Goal: Find specific page/section: Find specific page/section

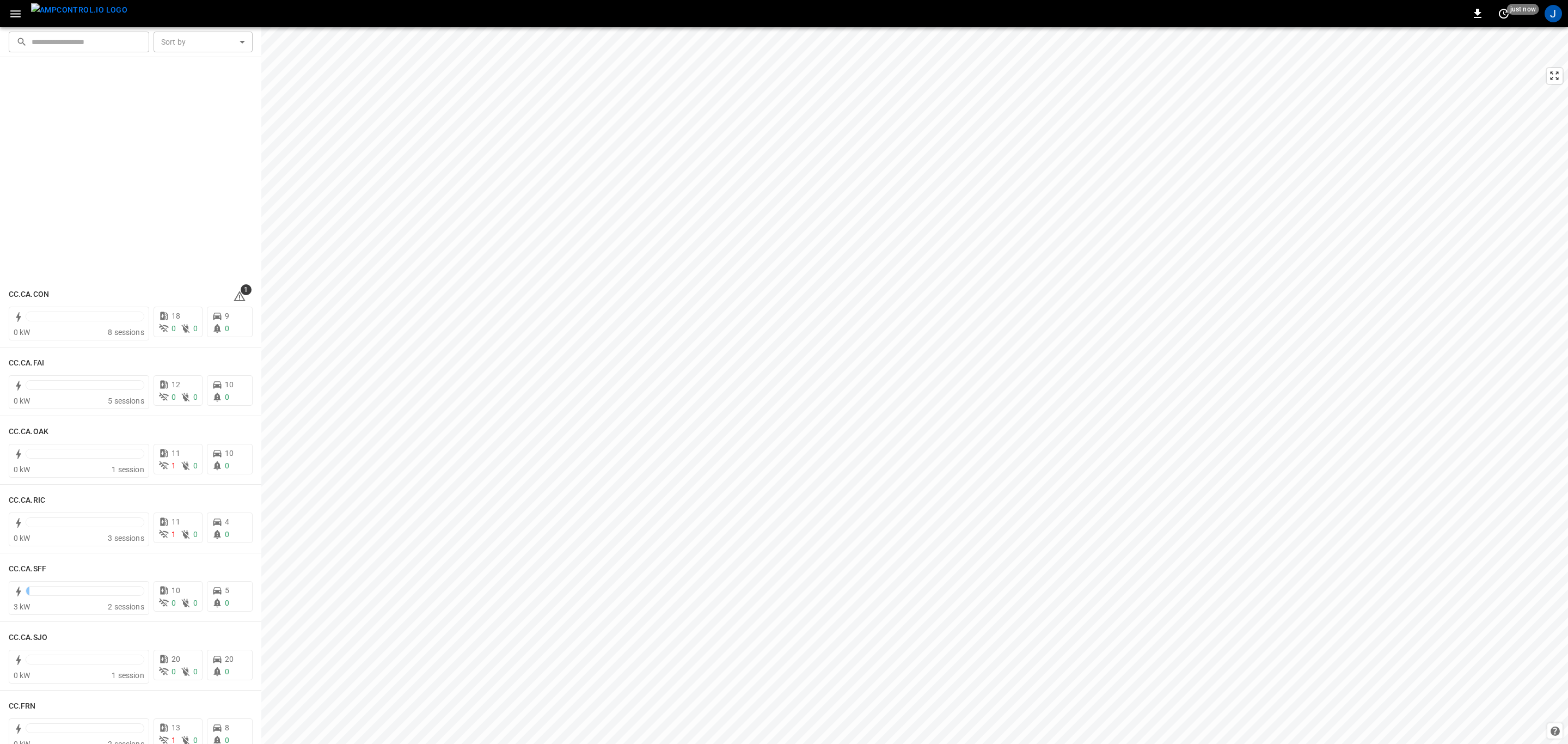
scroll to position [374, 0]
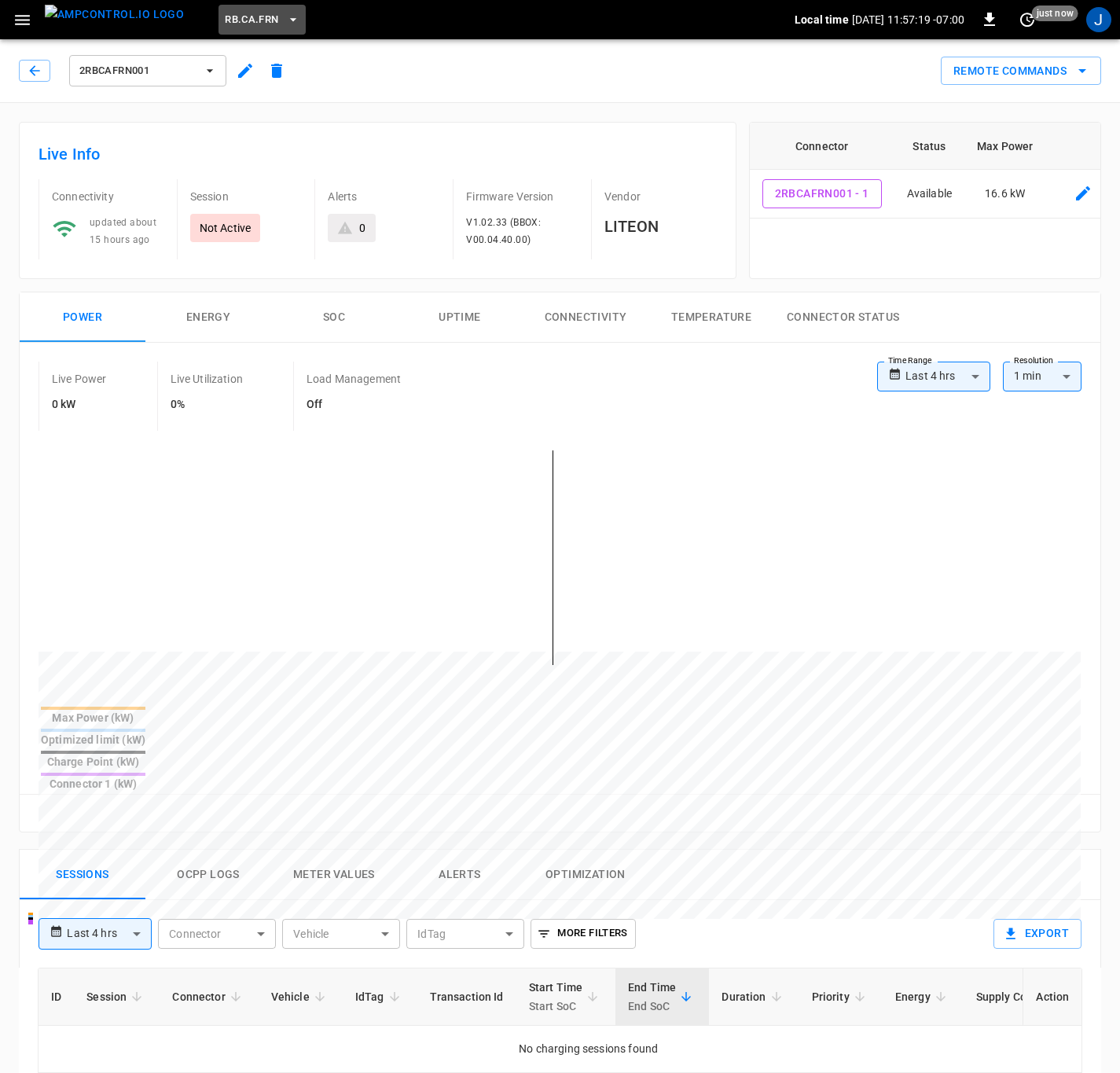
click at [285, 14] on icon "button" at bounding box center [293, 19] width 16 height 16
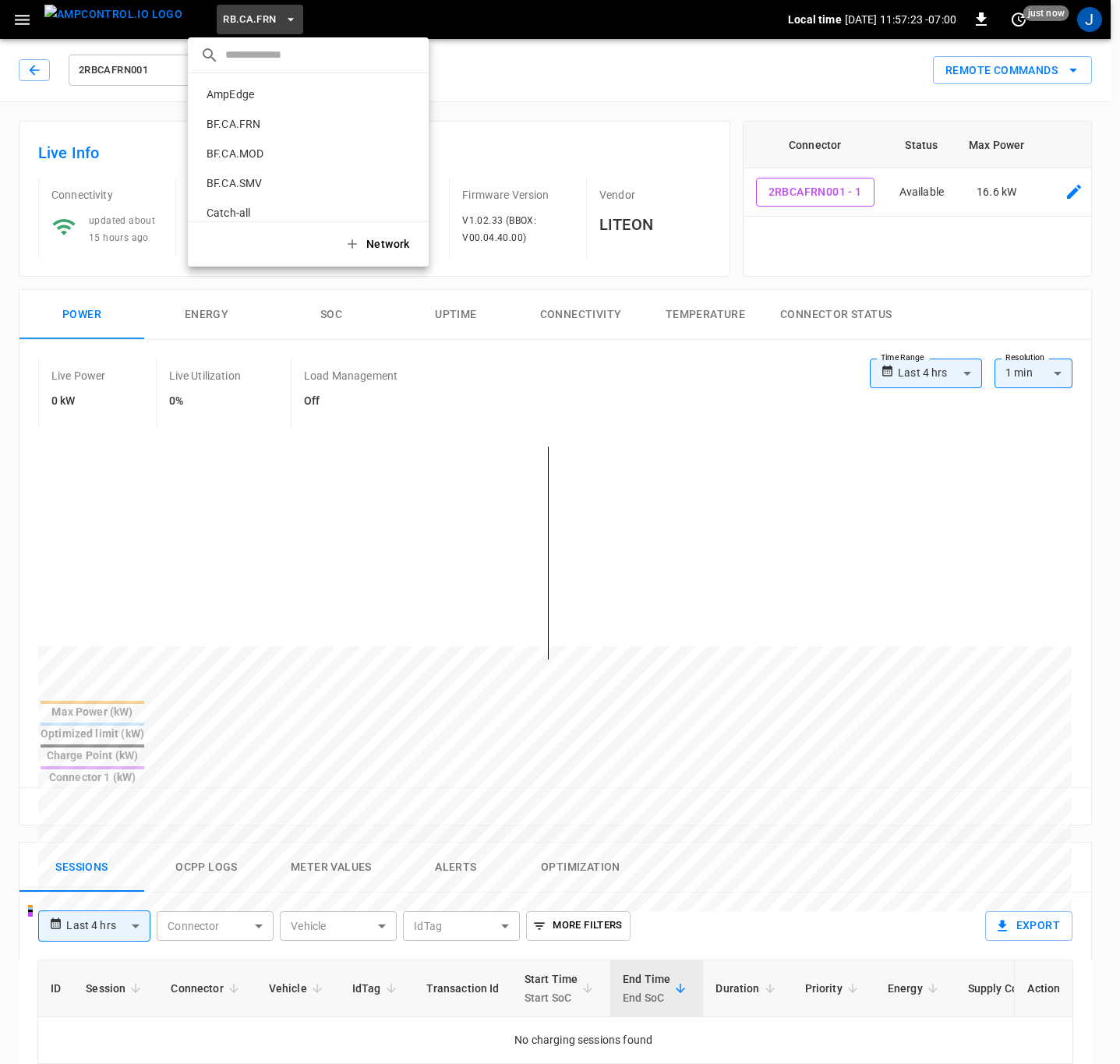
click at [248, 146] on p "BF.CA.MOD" at bounding box center [283, 153] width 166 height 16
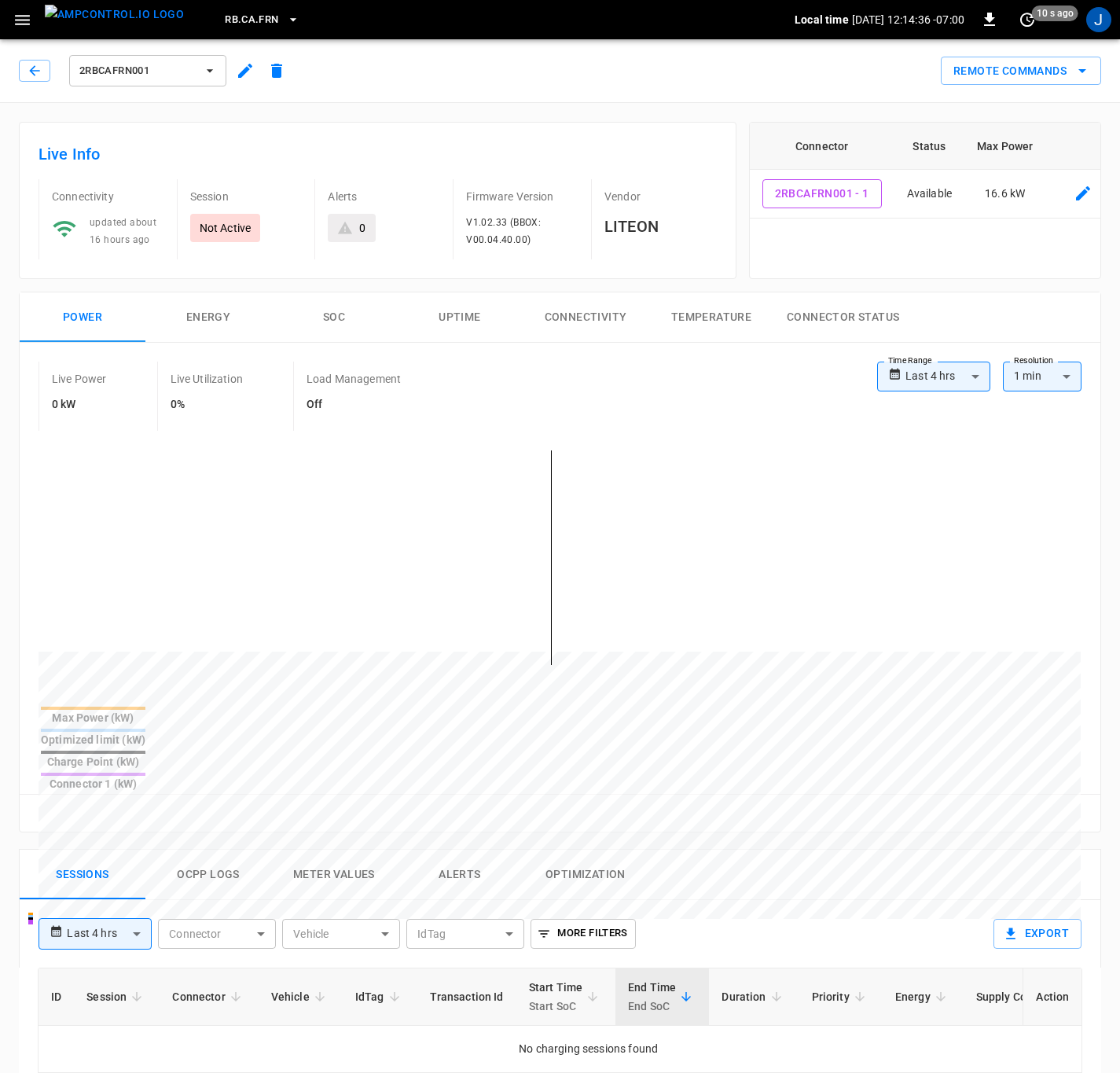
click at [243, 69] on icon "button" at bounding box center [244, 70] width 18 height 18
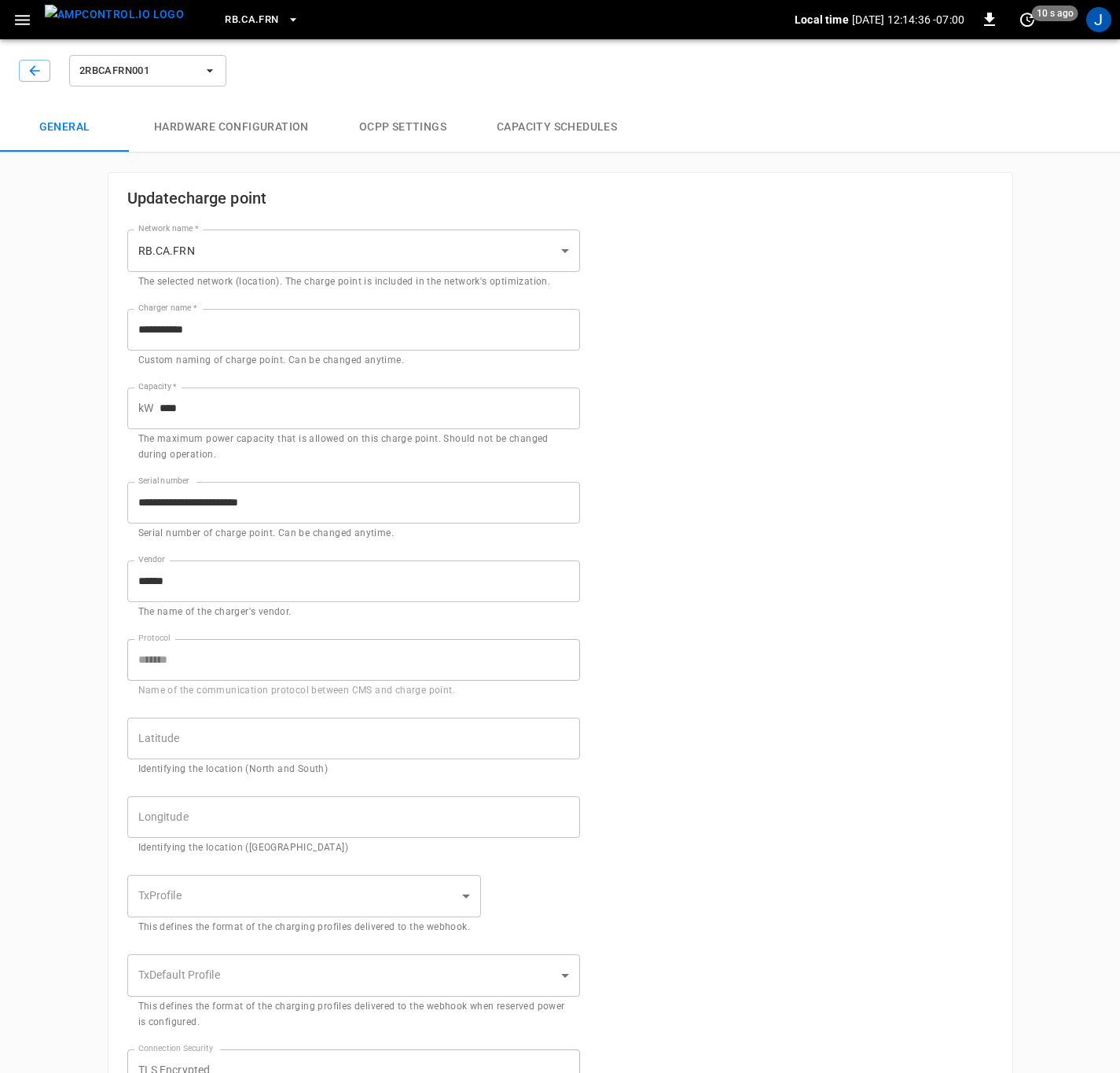
type input "**********"
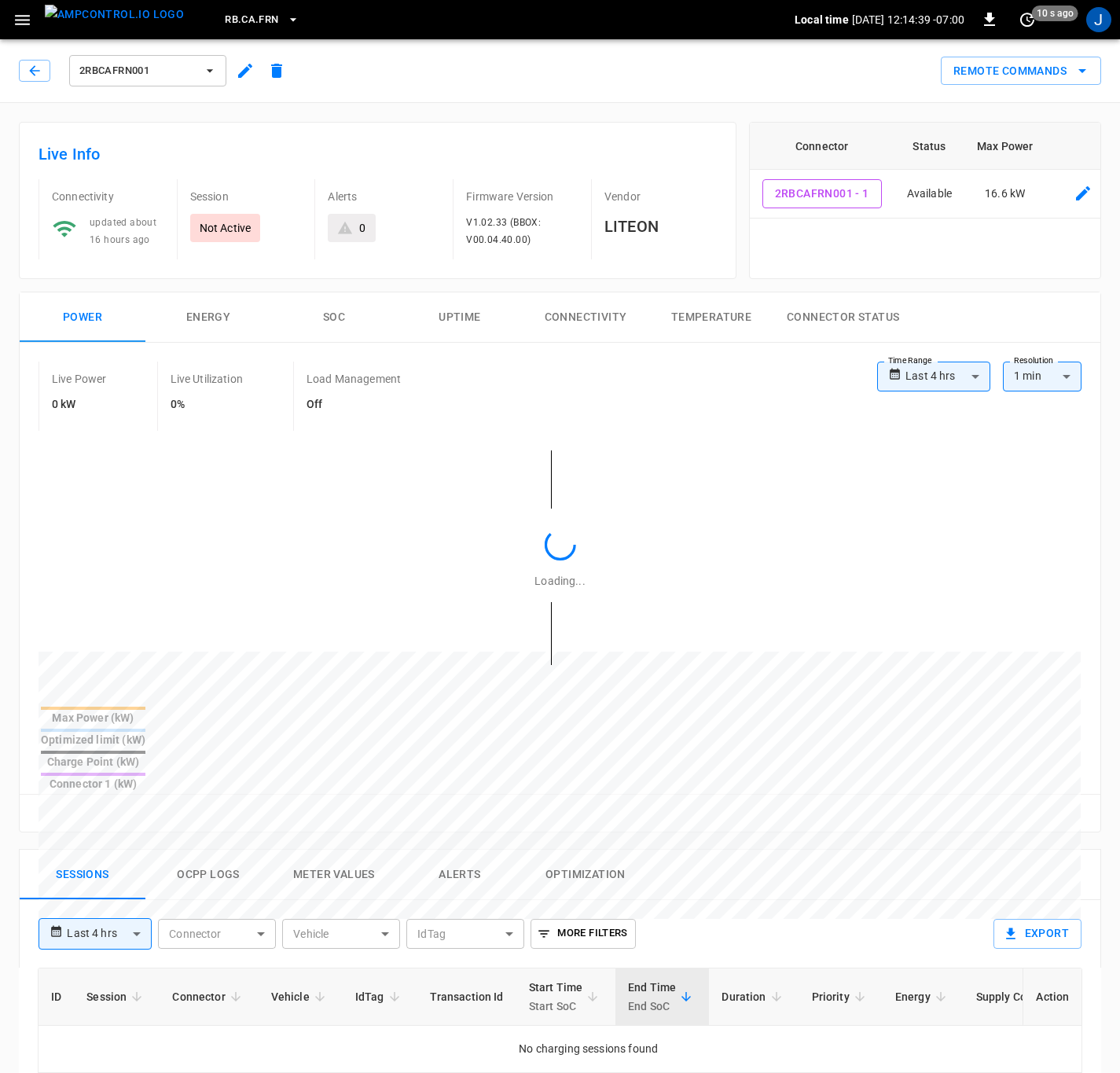
click at [285, 17] on icon "button" at bounding box center [293, 19] width 16 height 16
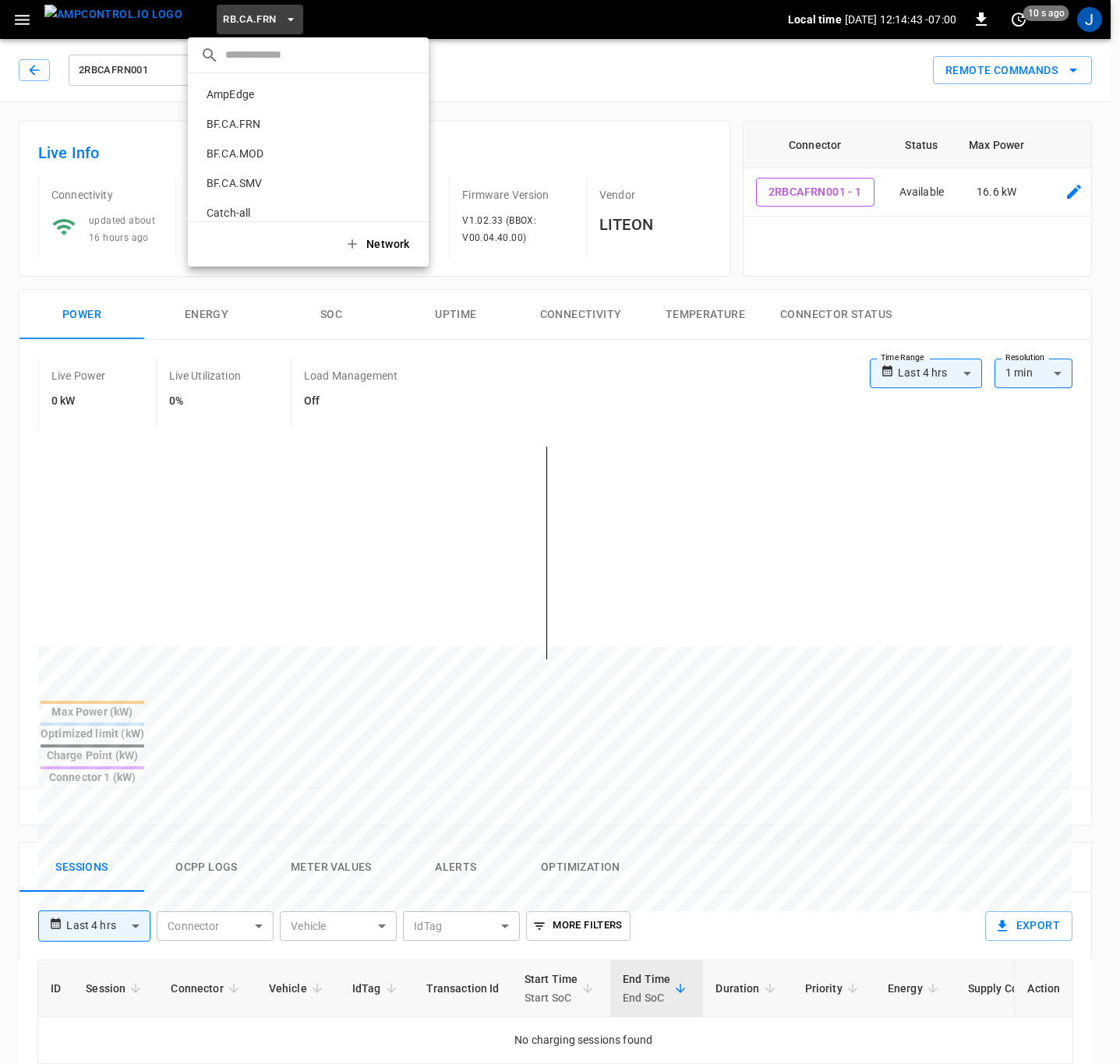
click at [26, 17] on div at bounding box center [560, 532] width 1120 height 1064
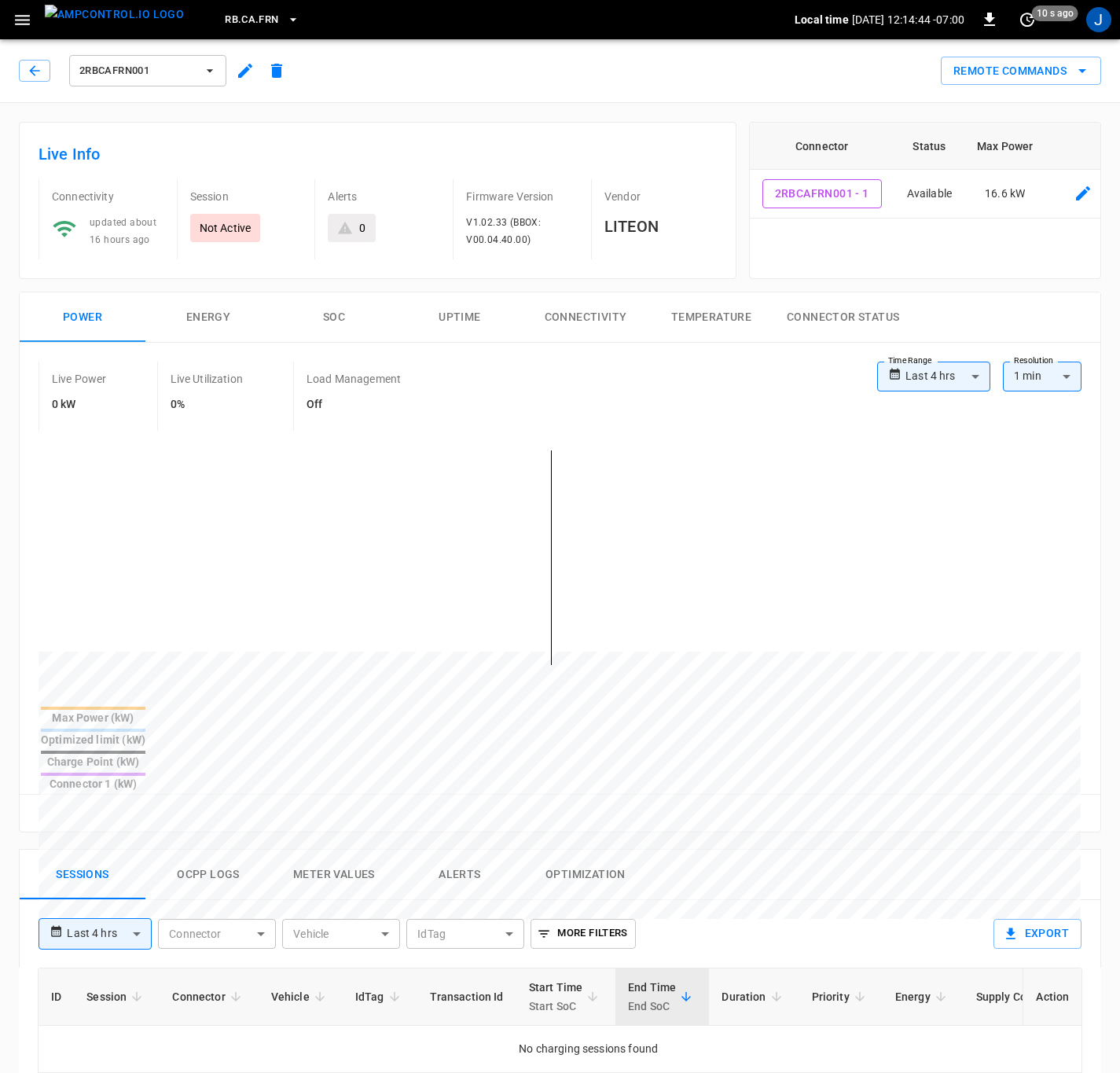
click at [26, 22] on icon "button" at bounding box center [22, 20] width 19 height 19
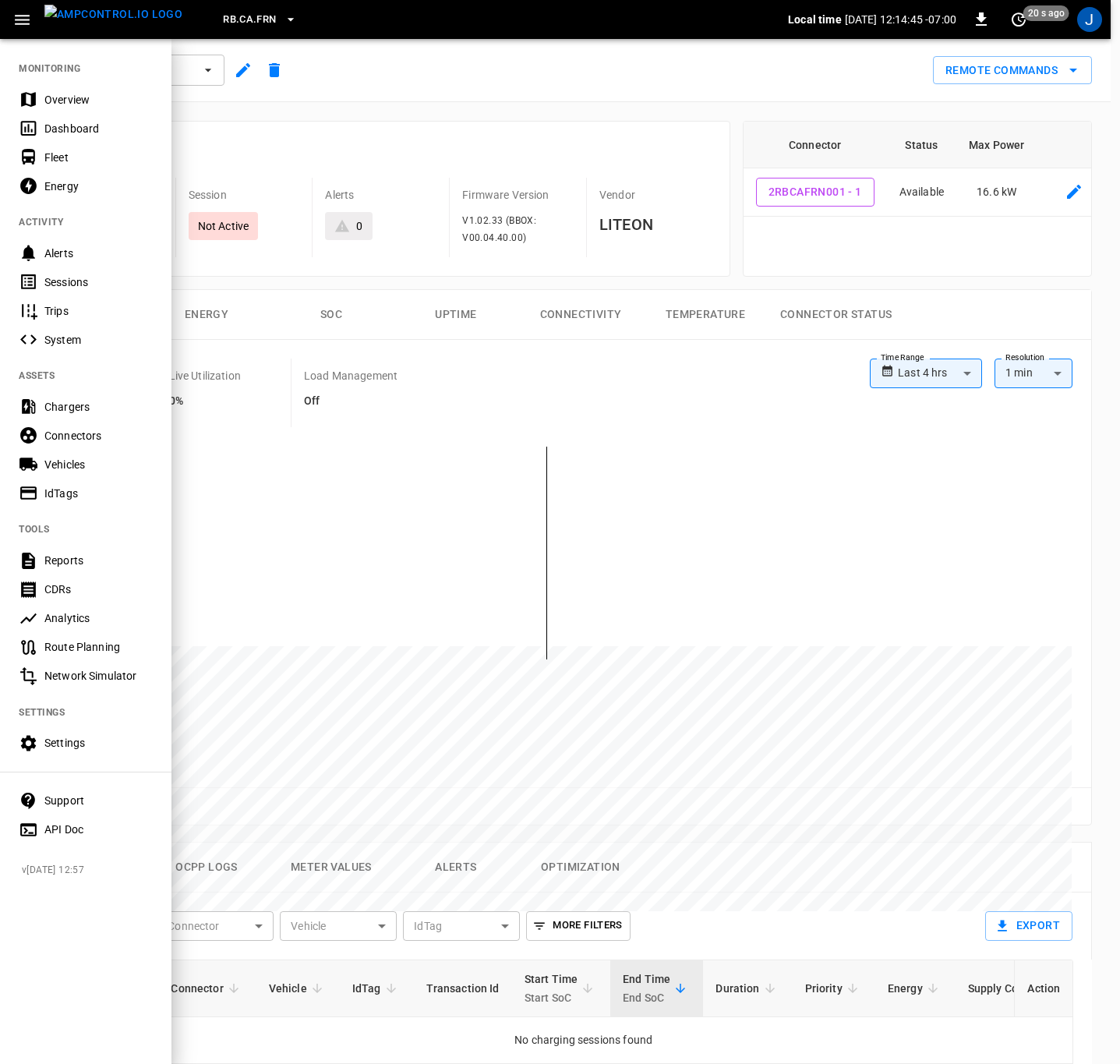
click at [62, 103] on div "Overview" at bounding box center [98, 100] width 108 height 16
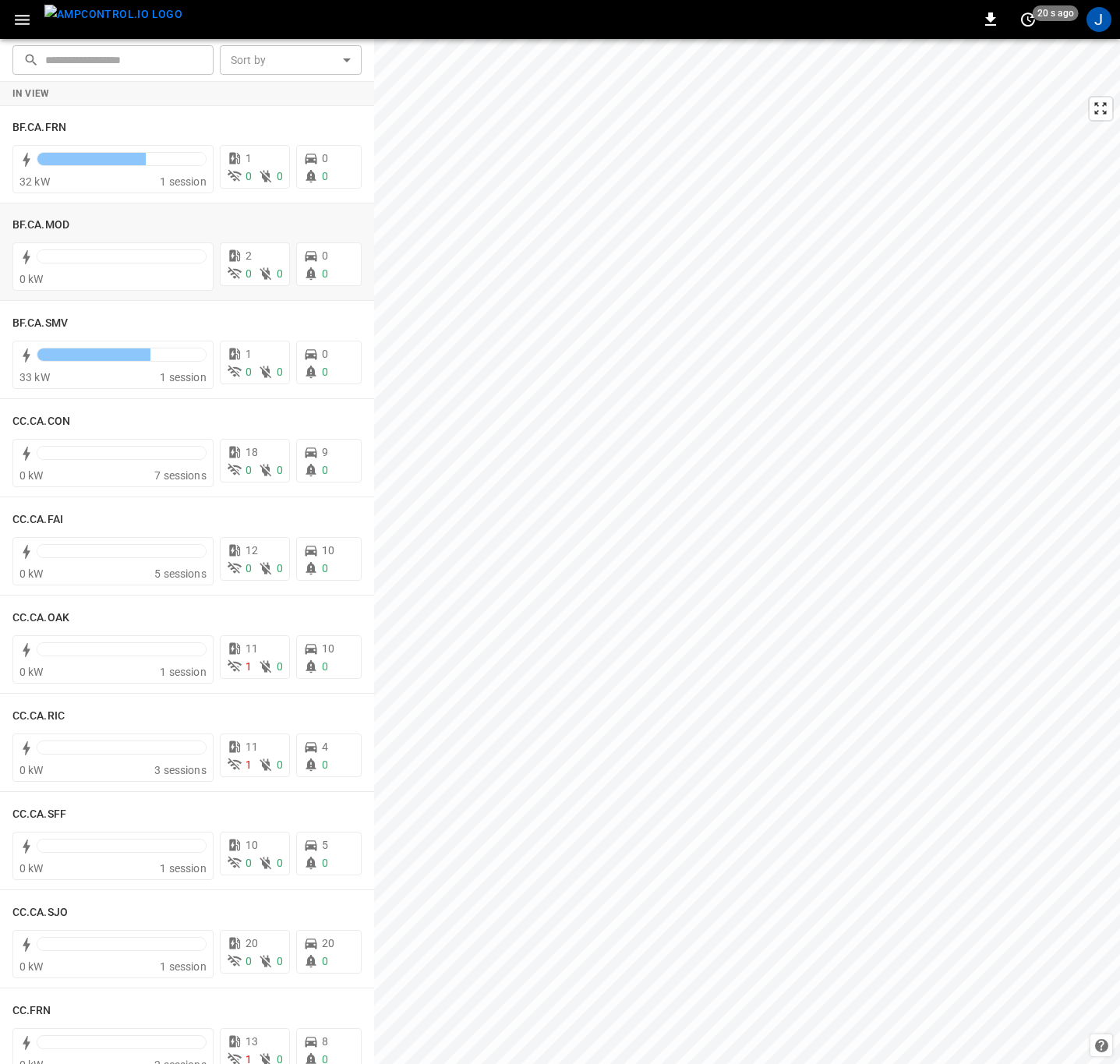
click at [42, 220] on h6 "BF.CA.MOD" at bounding box center [40, 226] width 57 height 17
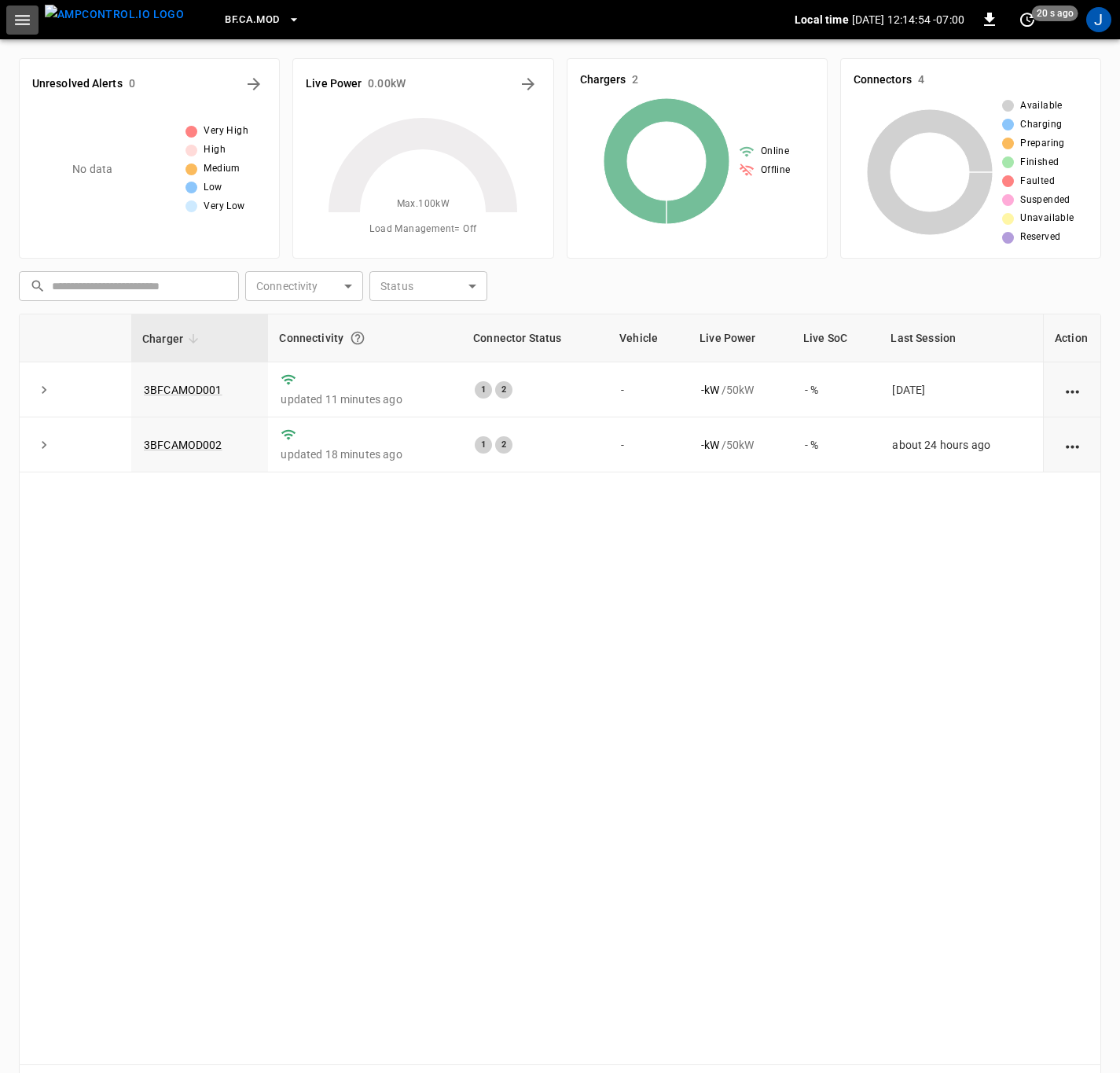
click at [22, 19] on icon "button" at bounding box center [22, 20] width 15 height 11
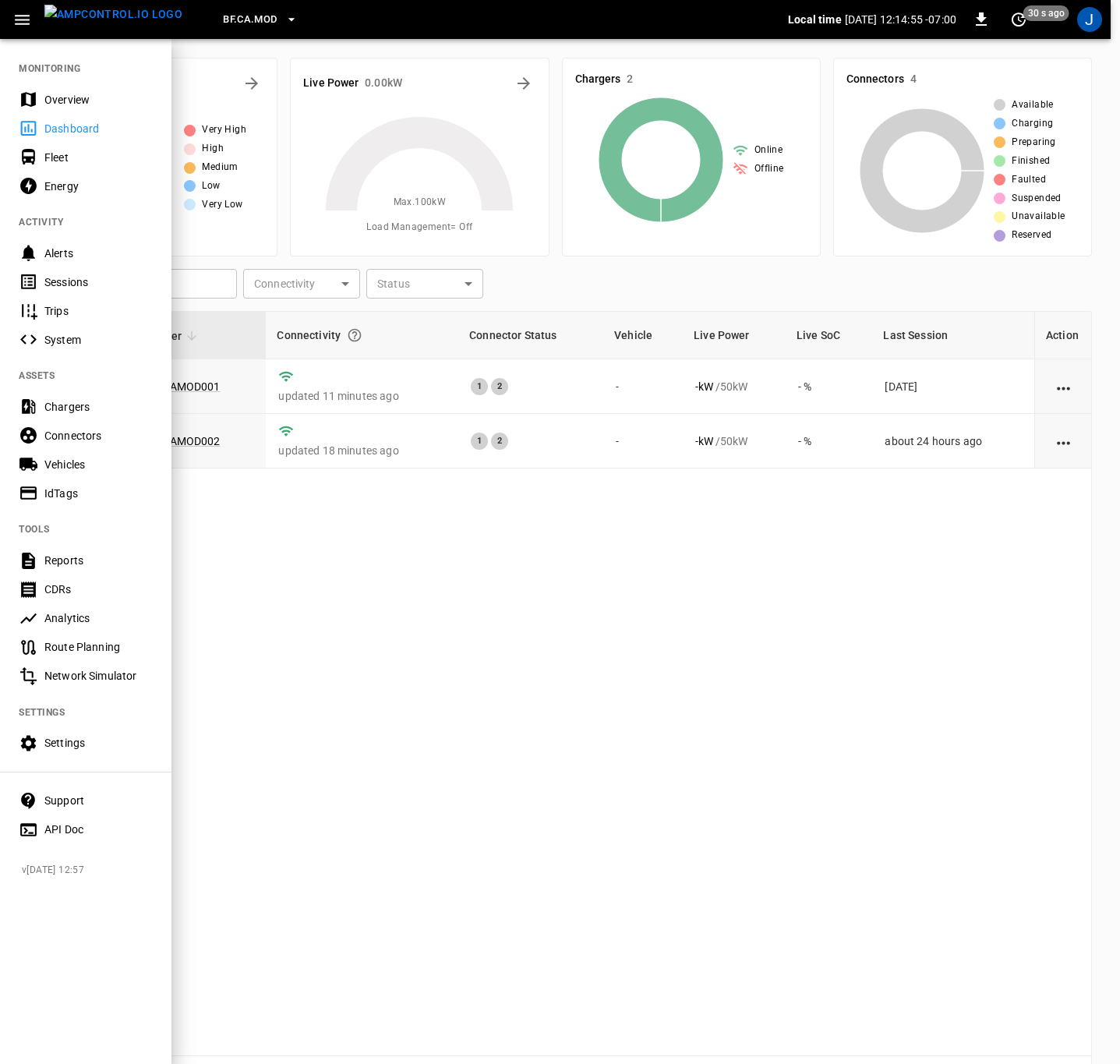
click at [61, 97] on div "Overview" at bounding box center [98, 100] width 108 height 16
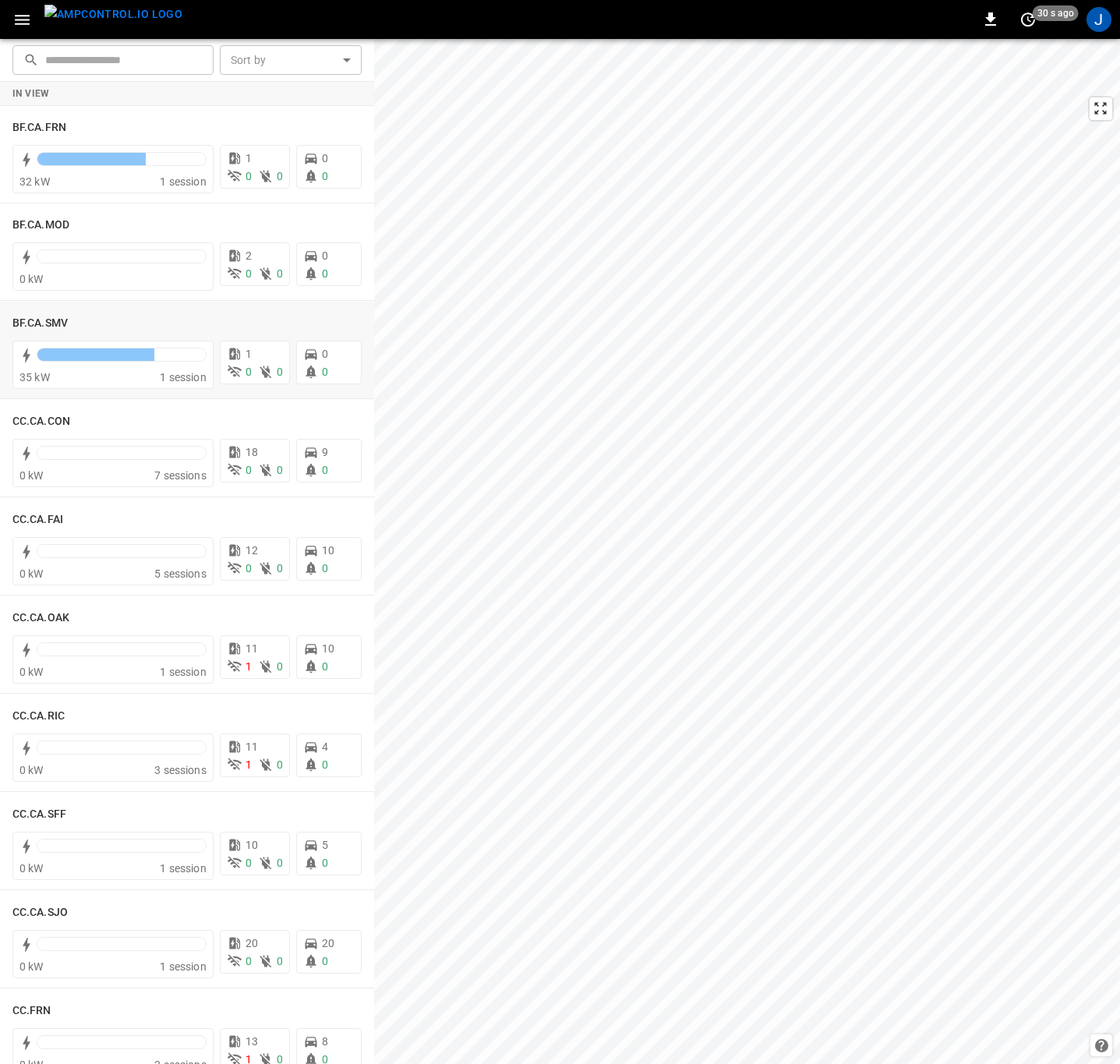
click at [48, 316] on h6 "BF.CA.SMV" at bounding box center [40, 323] width 56 height 17
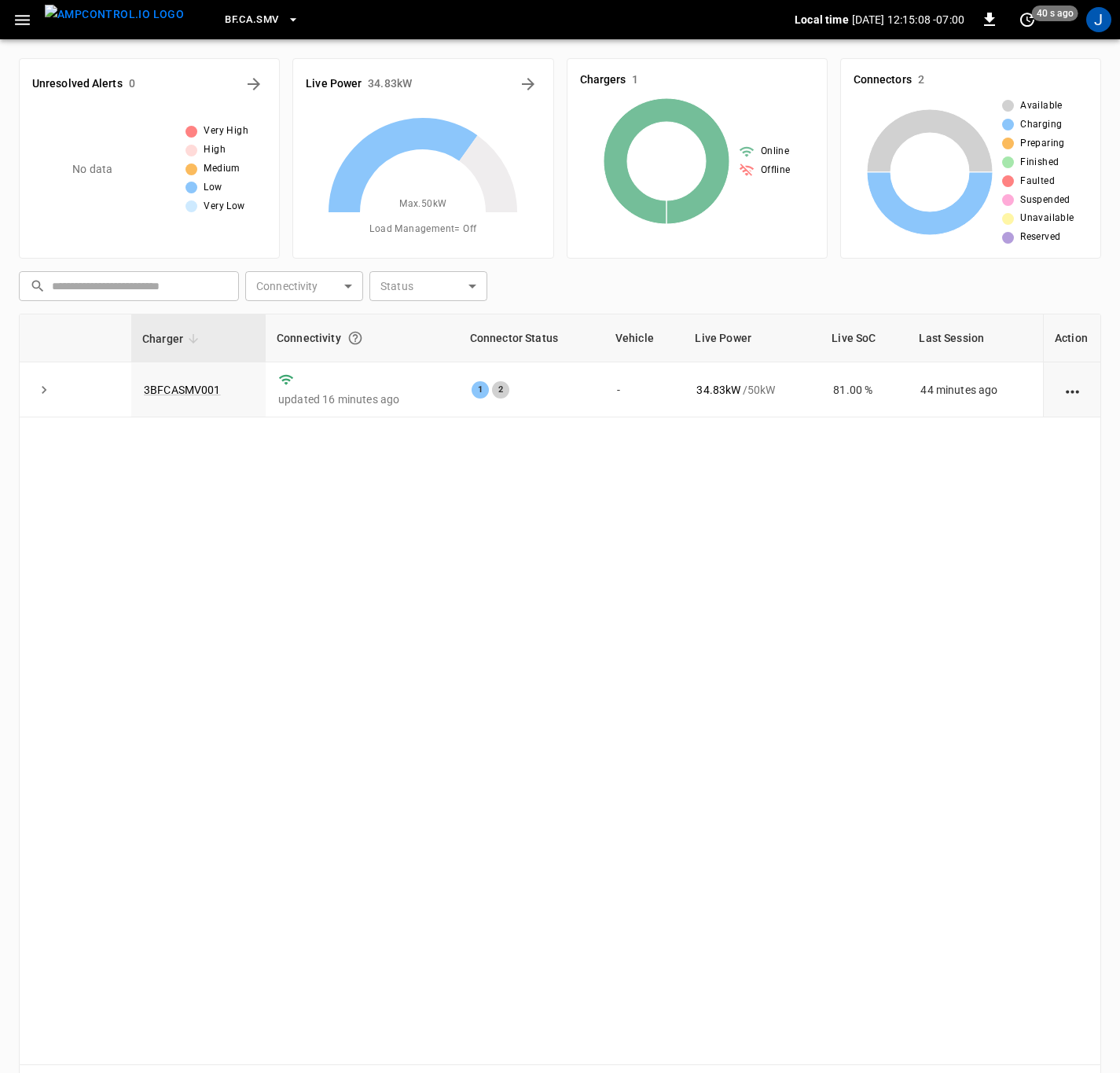
click at [35, 18] on button "button" at bounding box center [22, 19] width 33 height 29
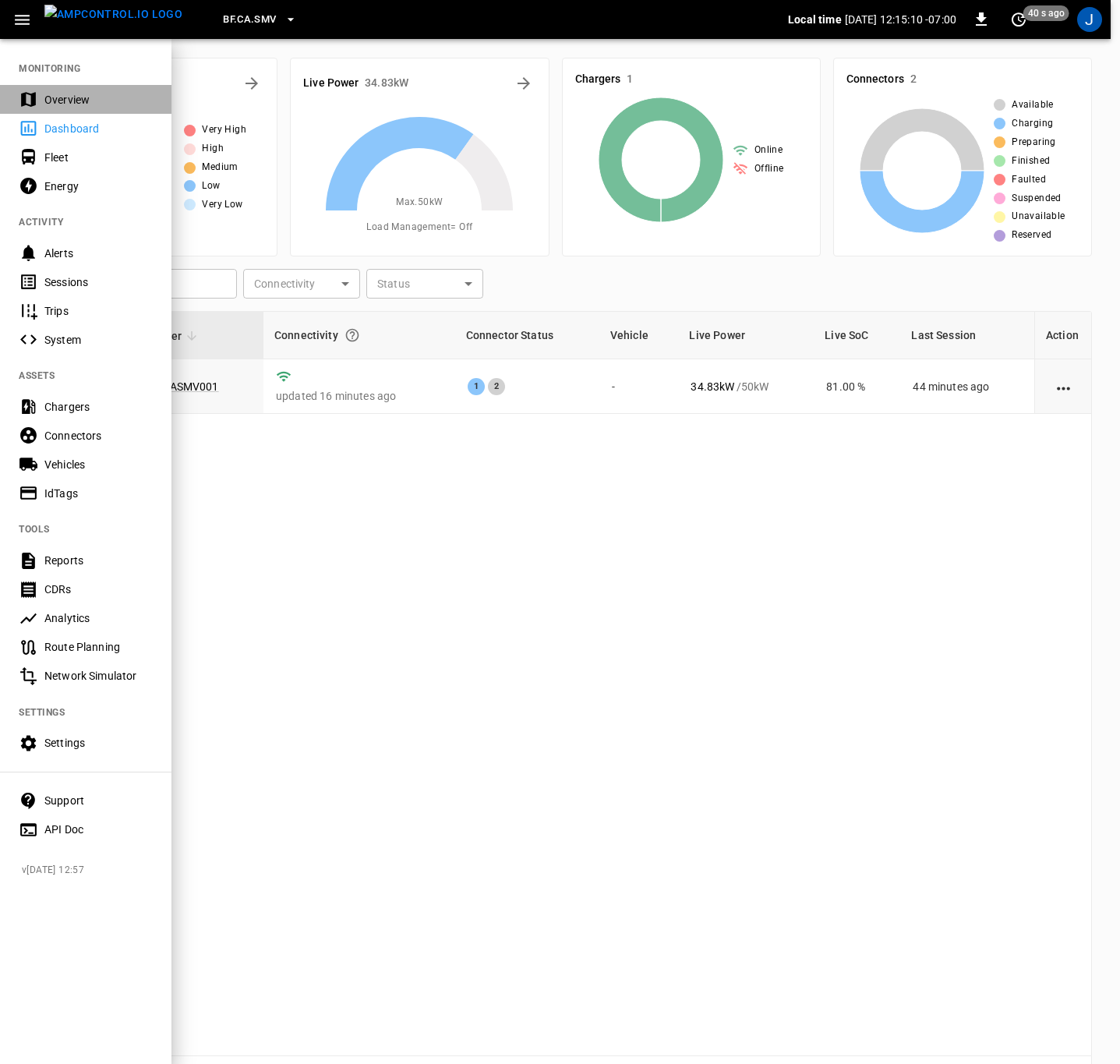
click at [75, 97] on div "Overview" at bounding box center [98, 100] width 108 height 16
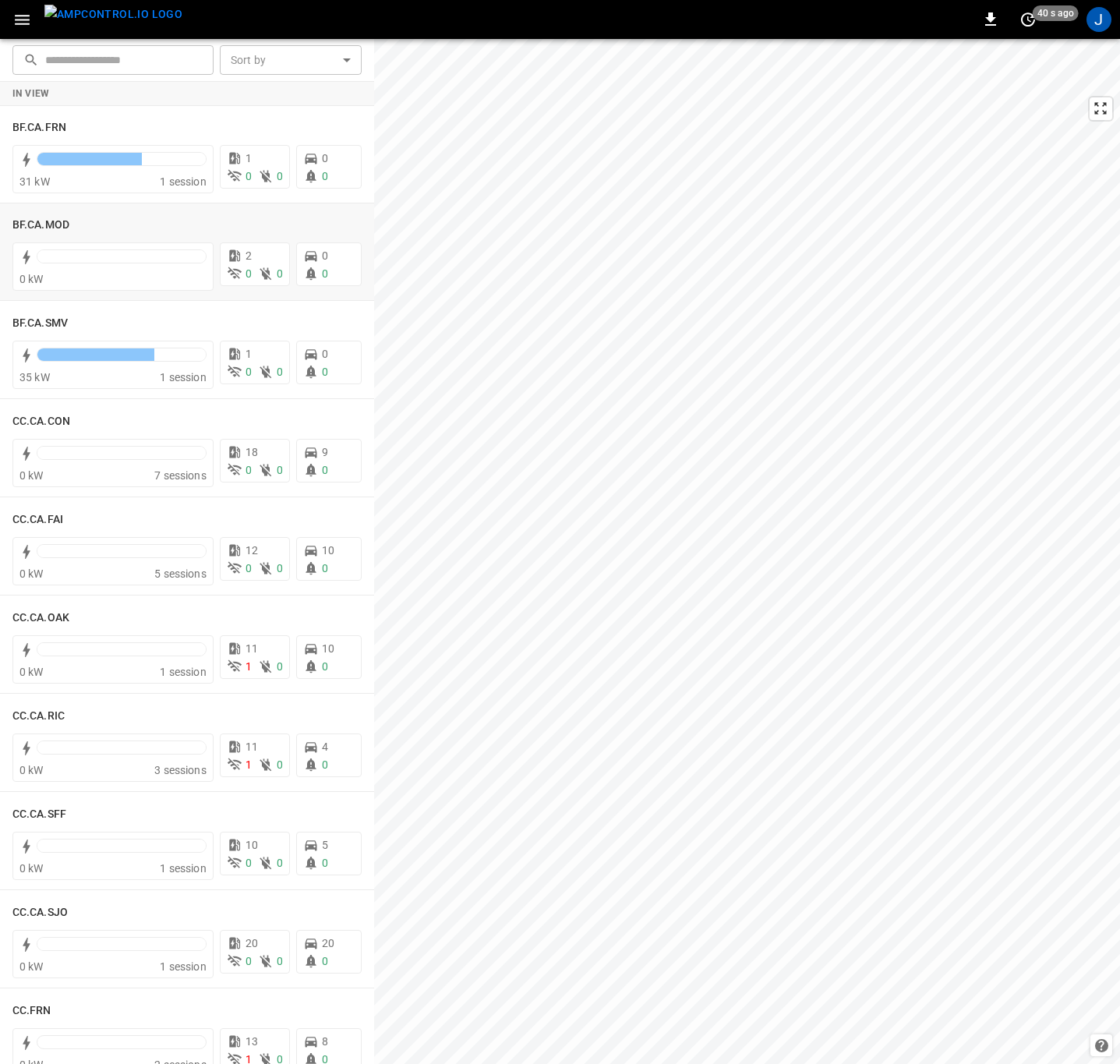
click at [47, 218] on h6 "BF.CA.MOD" at bounding box center [40, 226] width 57 height 17
